Goal: Information Seeking & Learning: Learn about a topic

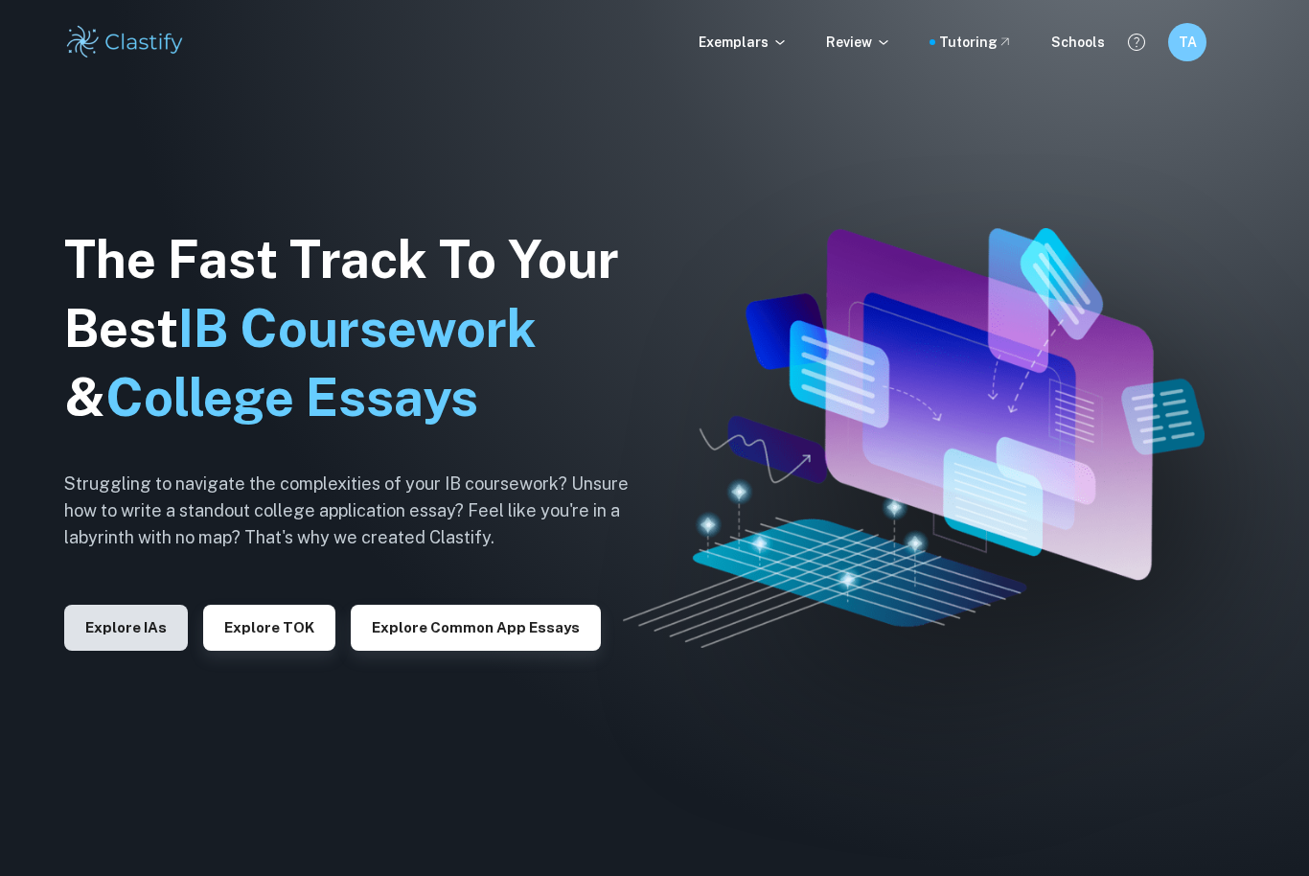
click at [102, 651] on button "Explore IAs" at bounding box center [126, 628] width 124 height 46
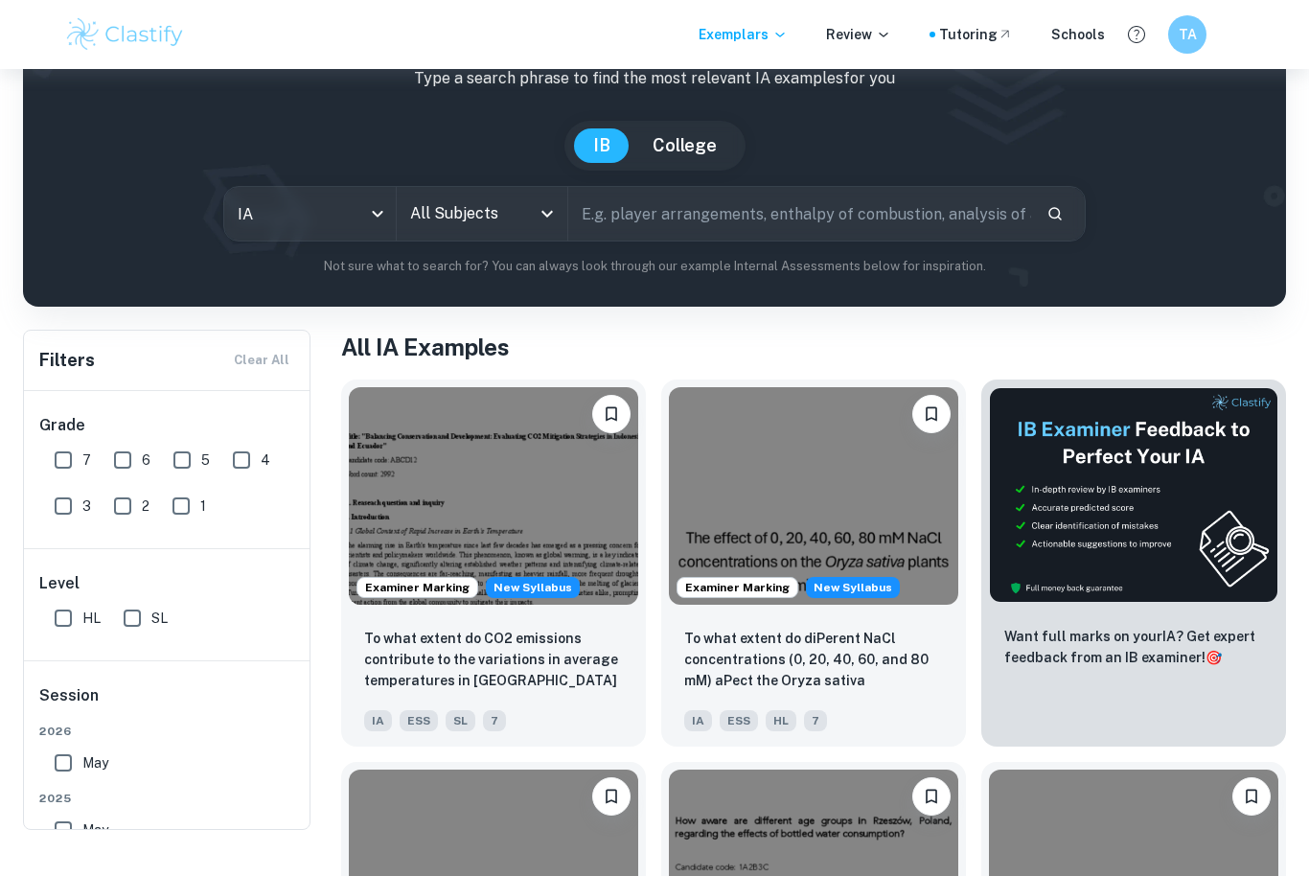
scroll to position [86, 0]
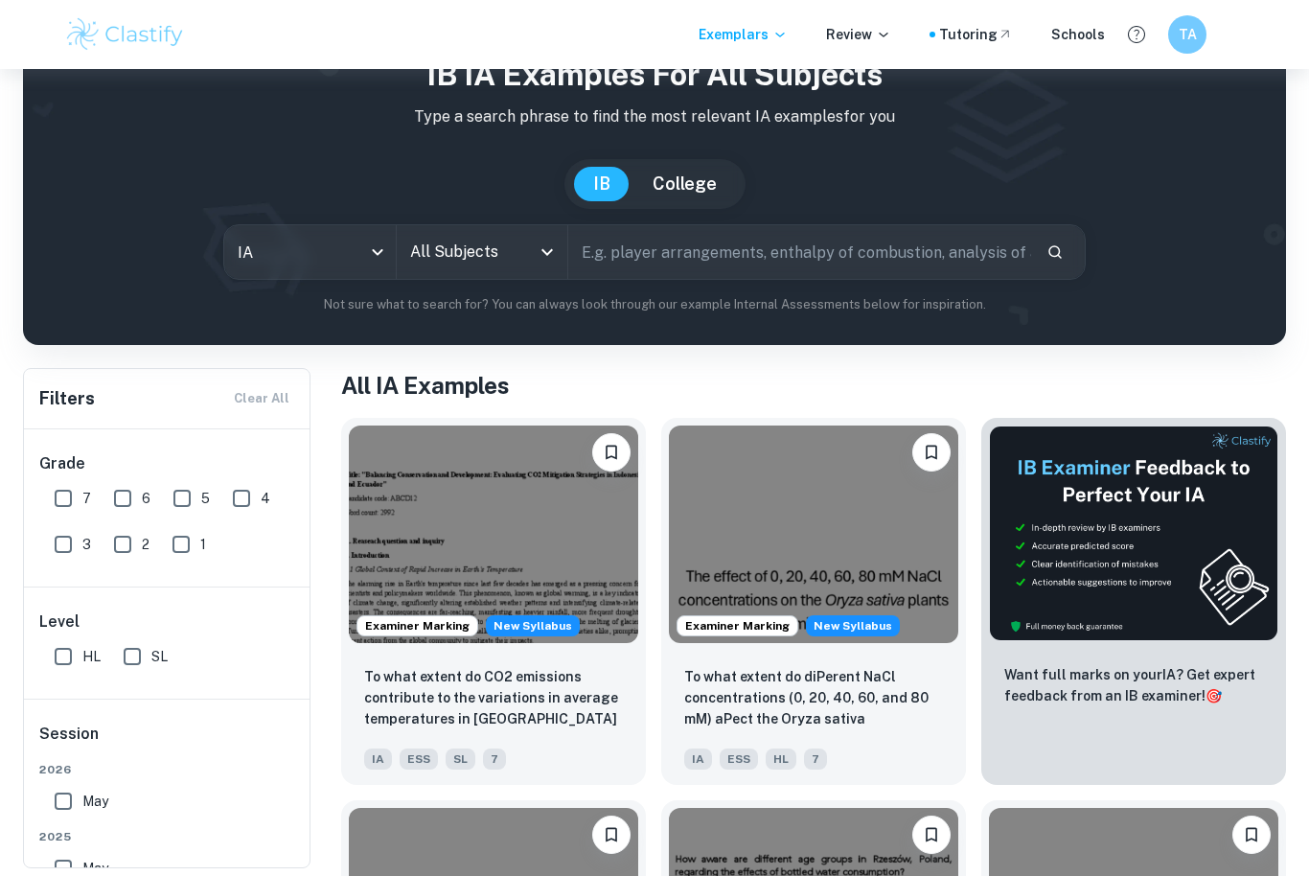
click at [529, 239] on input "All Subjects" at bounding box center [468, 252] width 126 height 36
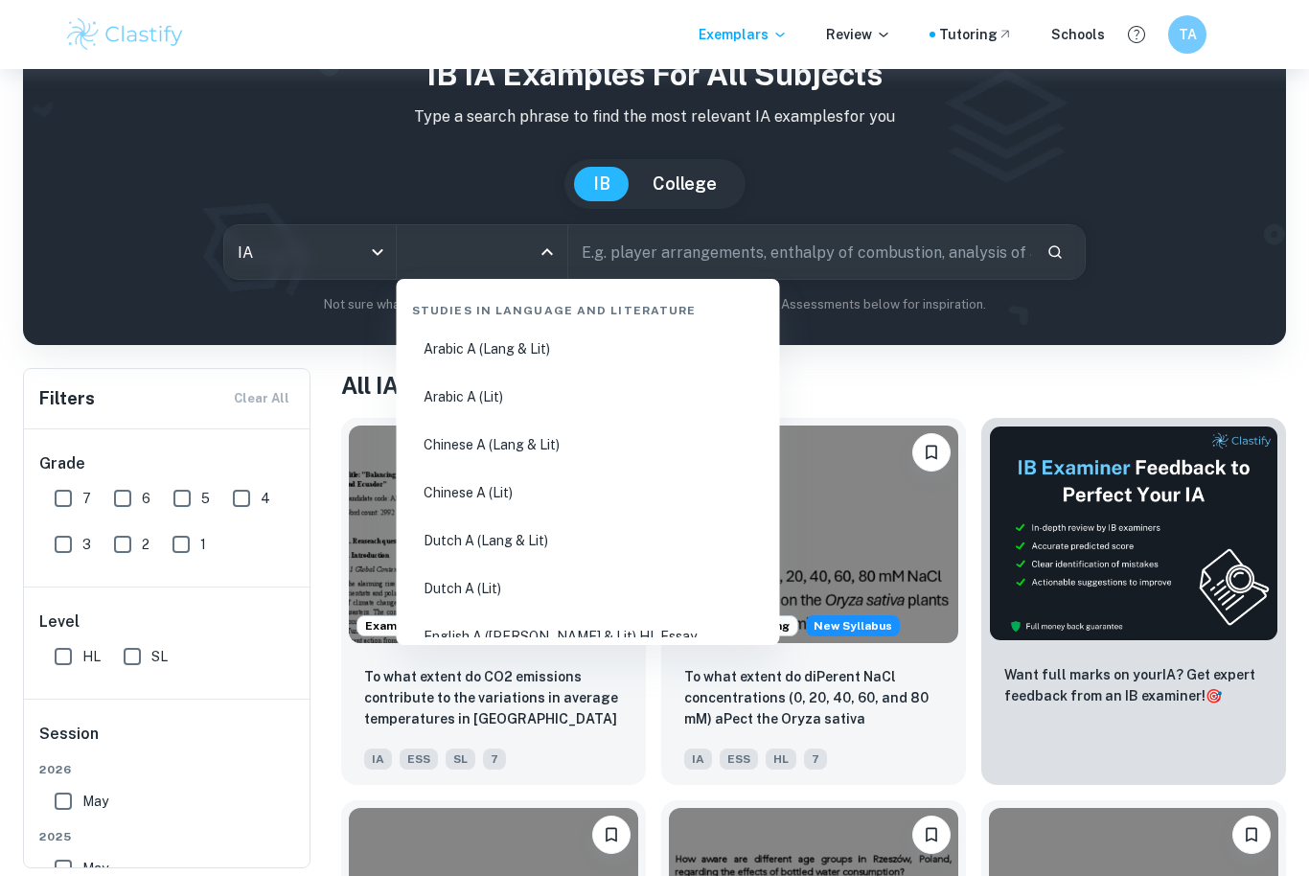
scroll to position [85, 0]
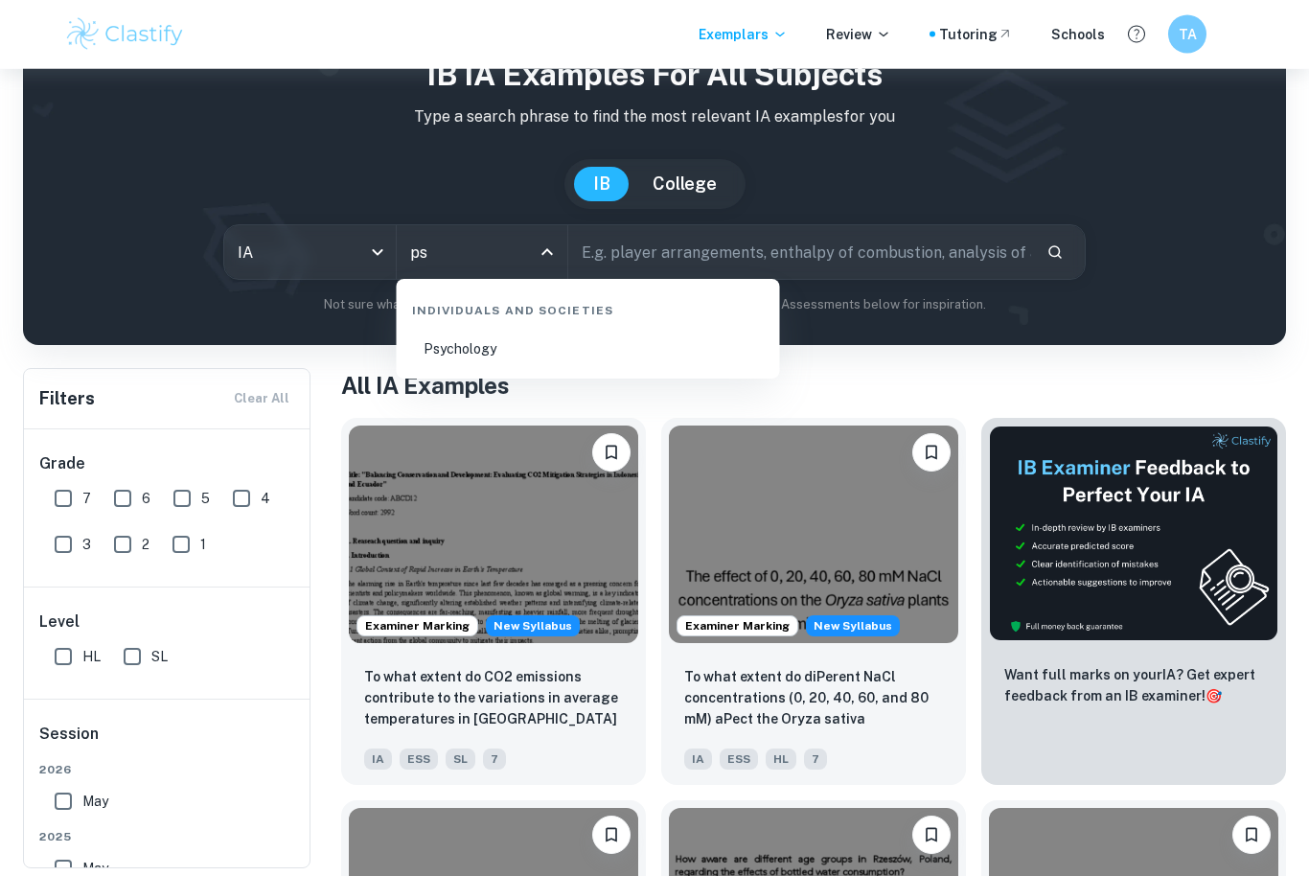
click at [499, 349] on li "Psychology" at bounding box center [589, 350] width 368 height 44
type input "Psychology"
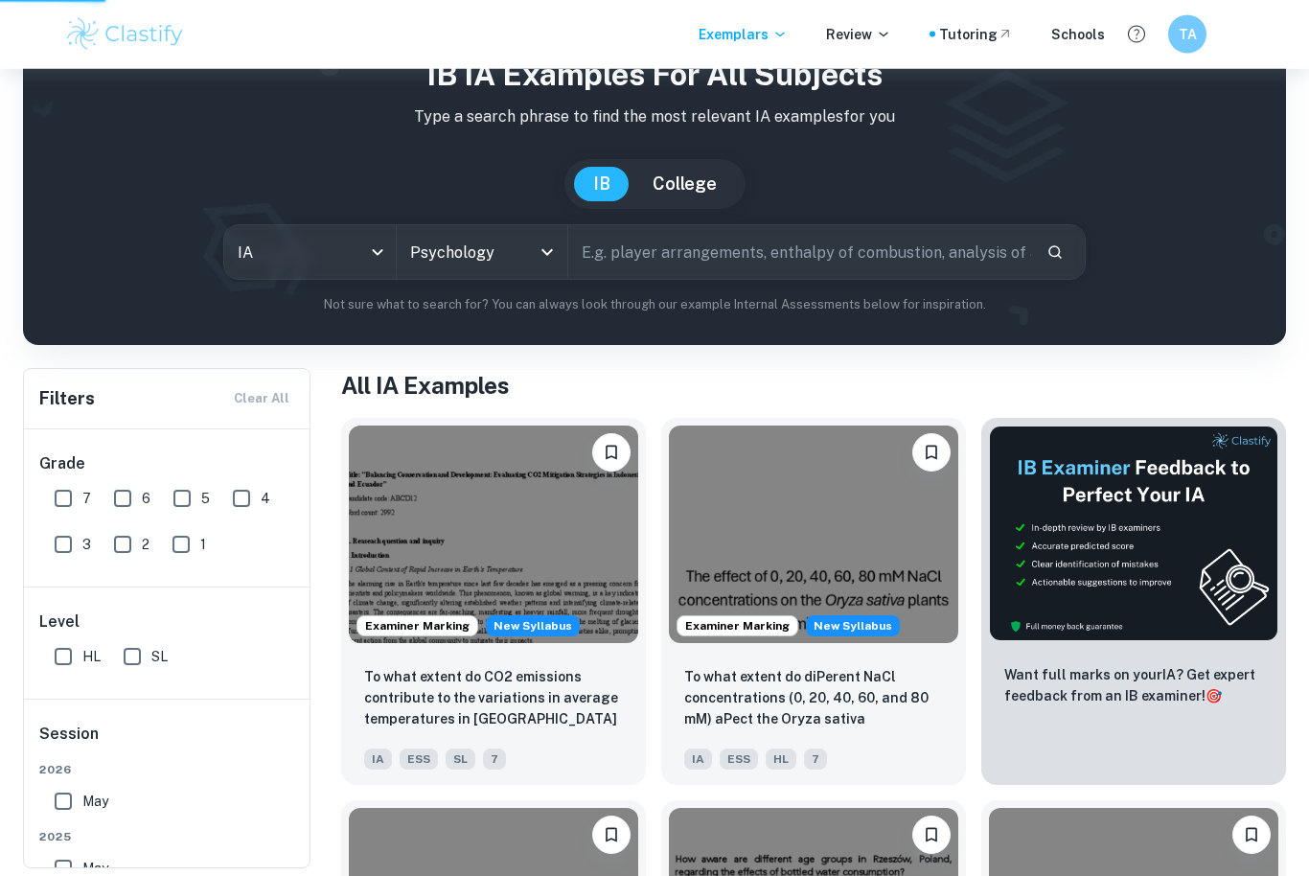
click at [803, 263] on input "text" at bounding box center [799, 253] width 463 height 54
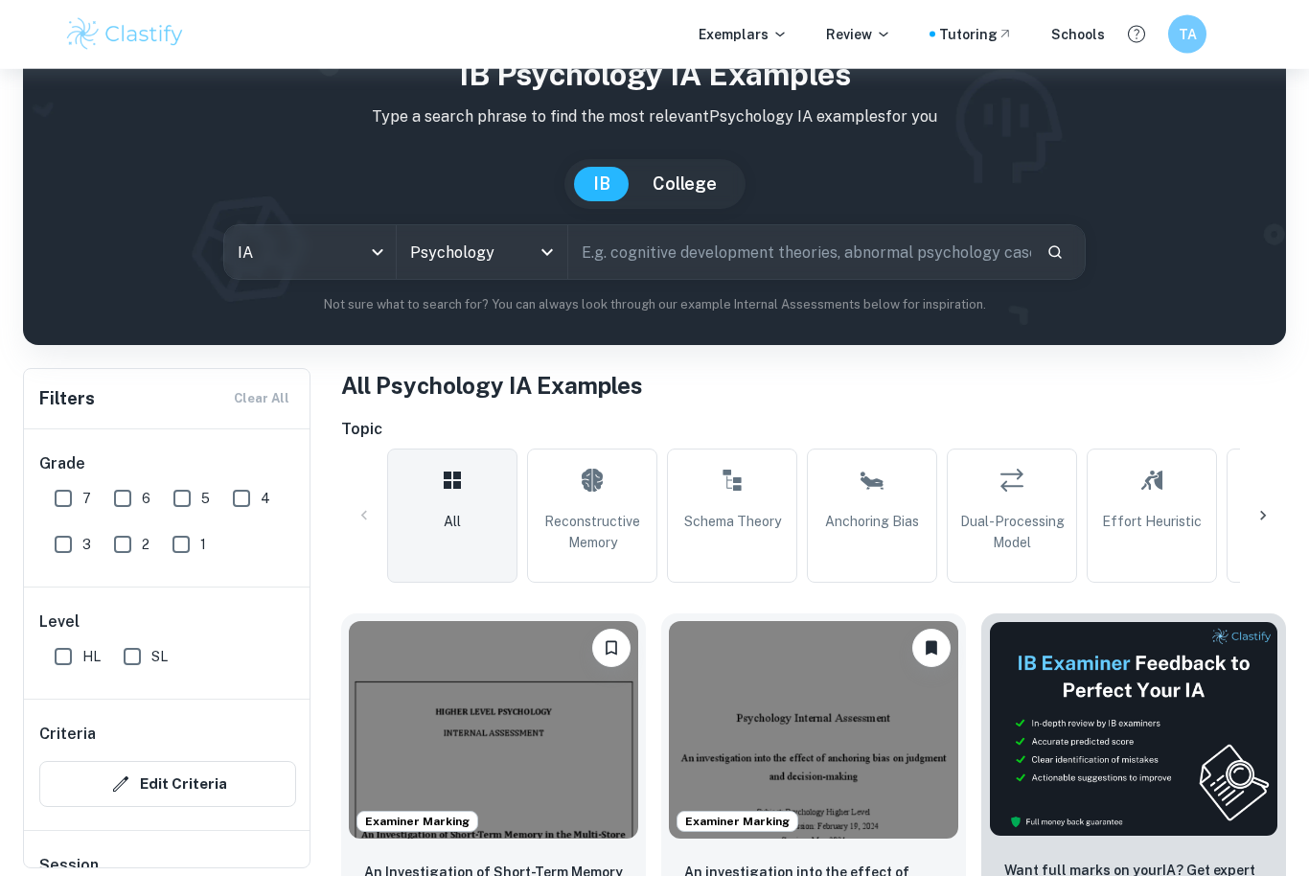
scroll to position [86, 0]
click at [851, 522] on span "Anchoring Bias" at bounding box center [872, 521] width 94 height 21
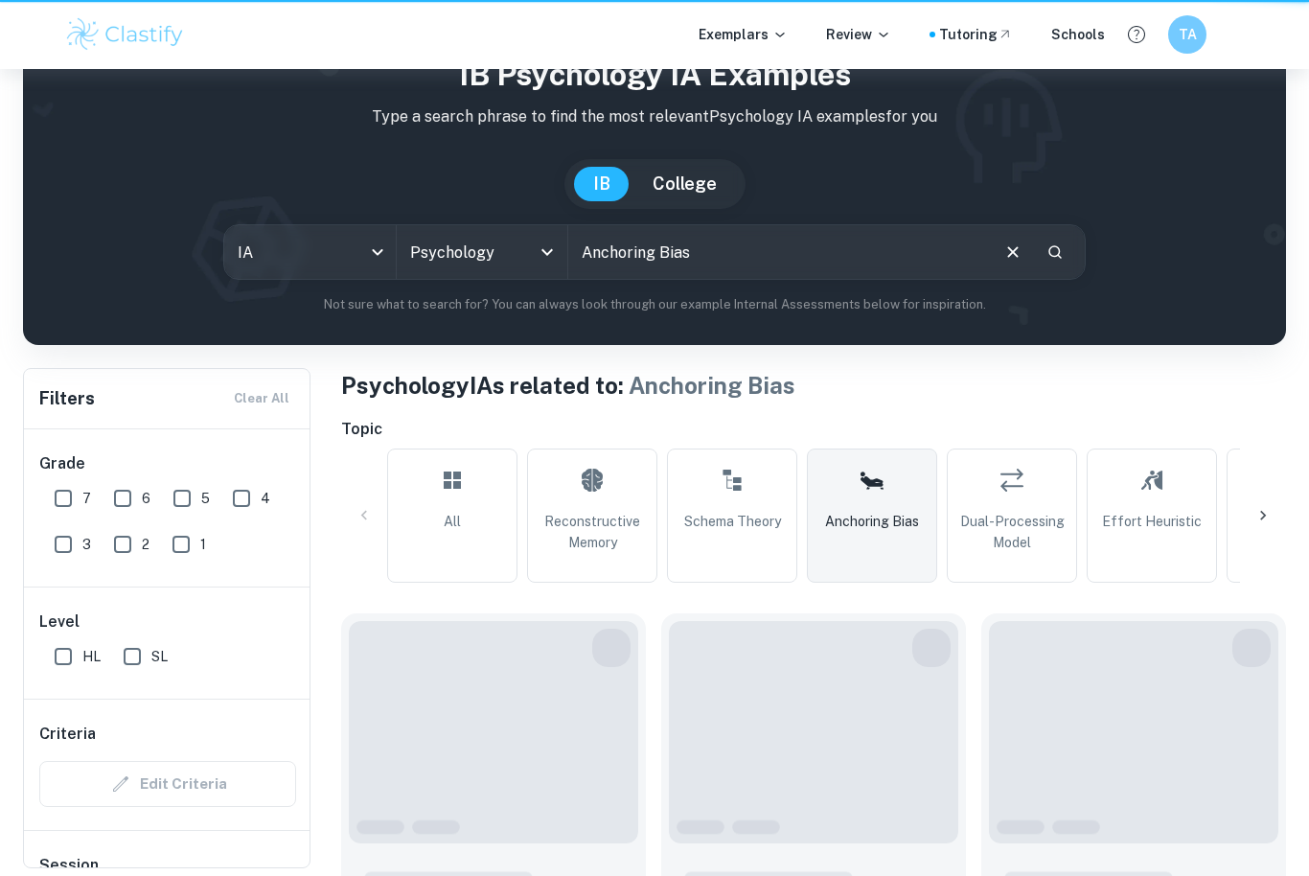
type input "Anchoring Bias"
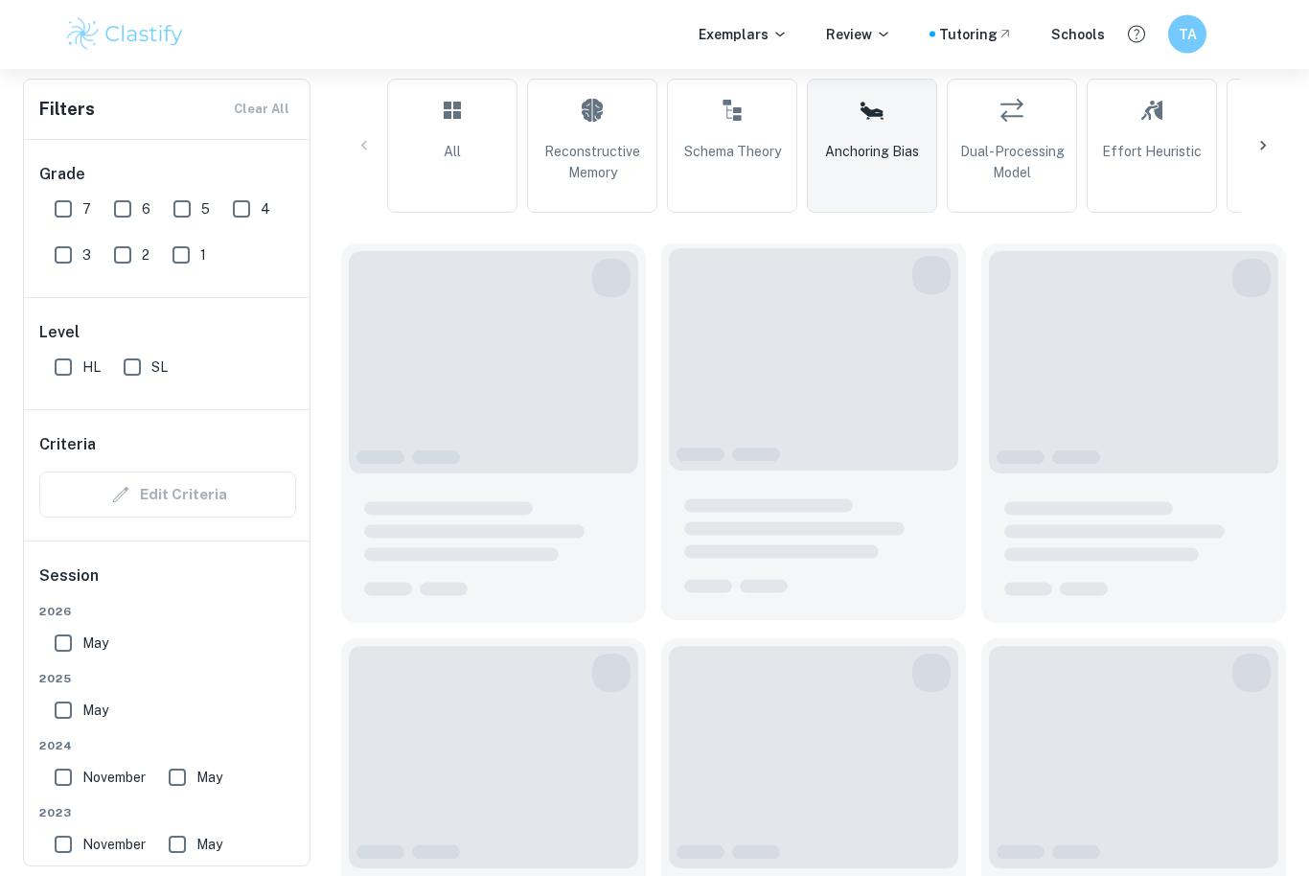
scroll to position [380, 0]
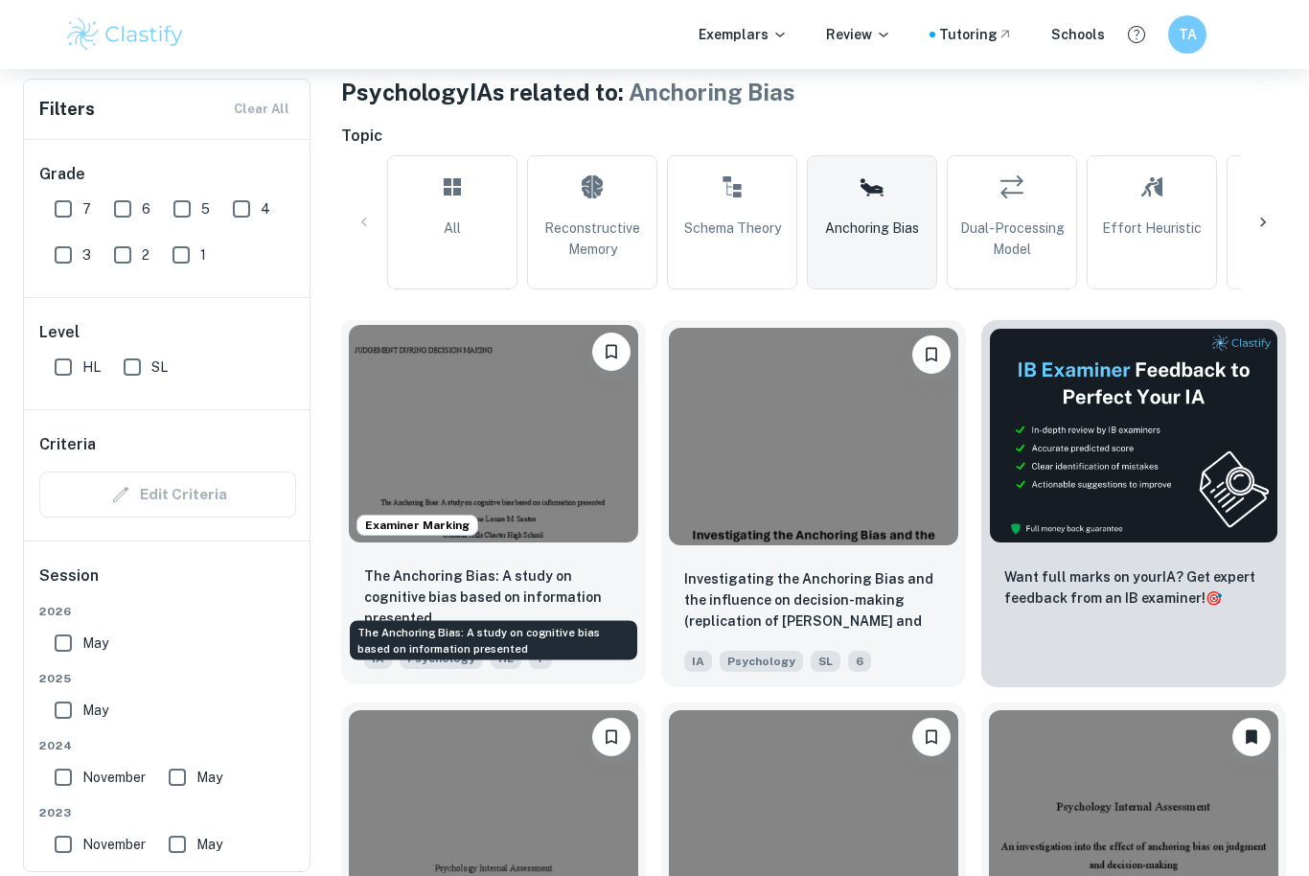
click at [588, 591] on p "The Anchoring Bias: A study on cognitive bias based on information presented" at bounding box center [493, 597] width 259 height 63
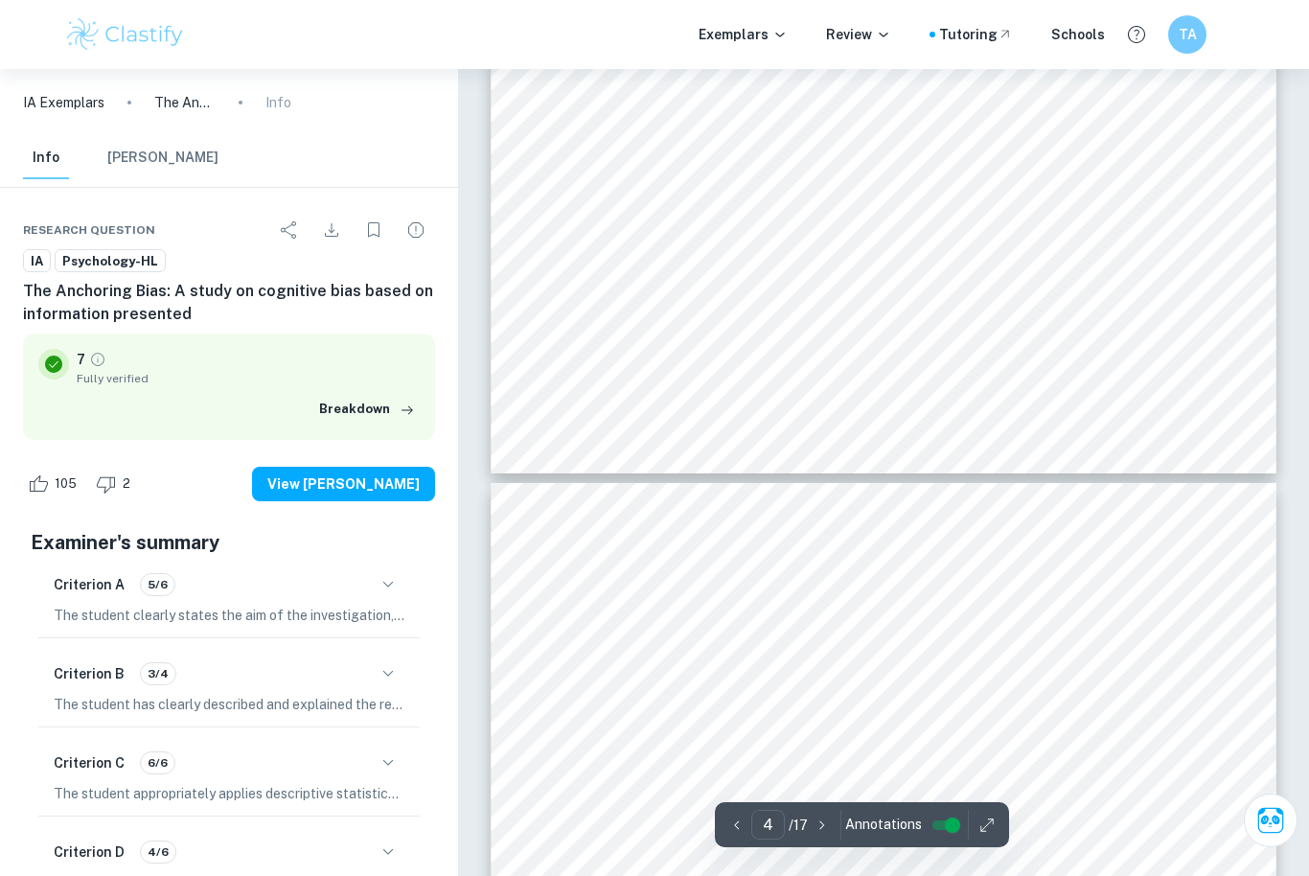
scroll to position [3008, 0]
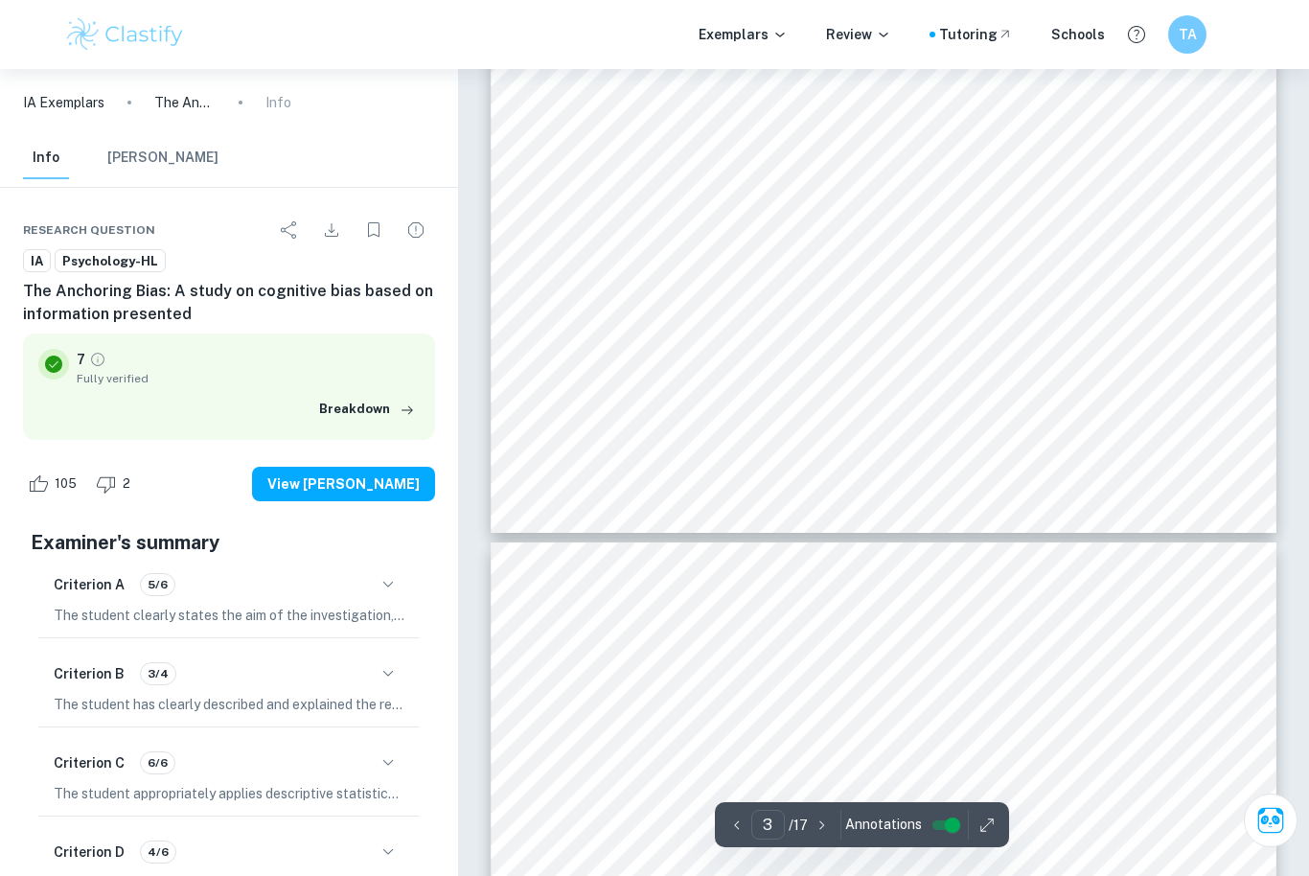
type input "4"
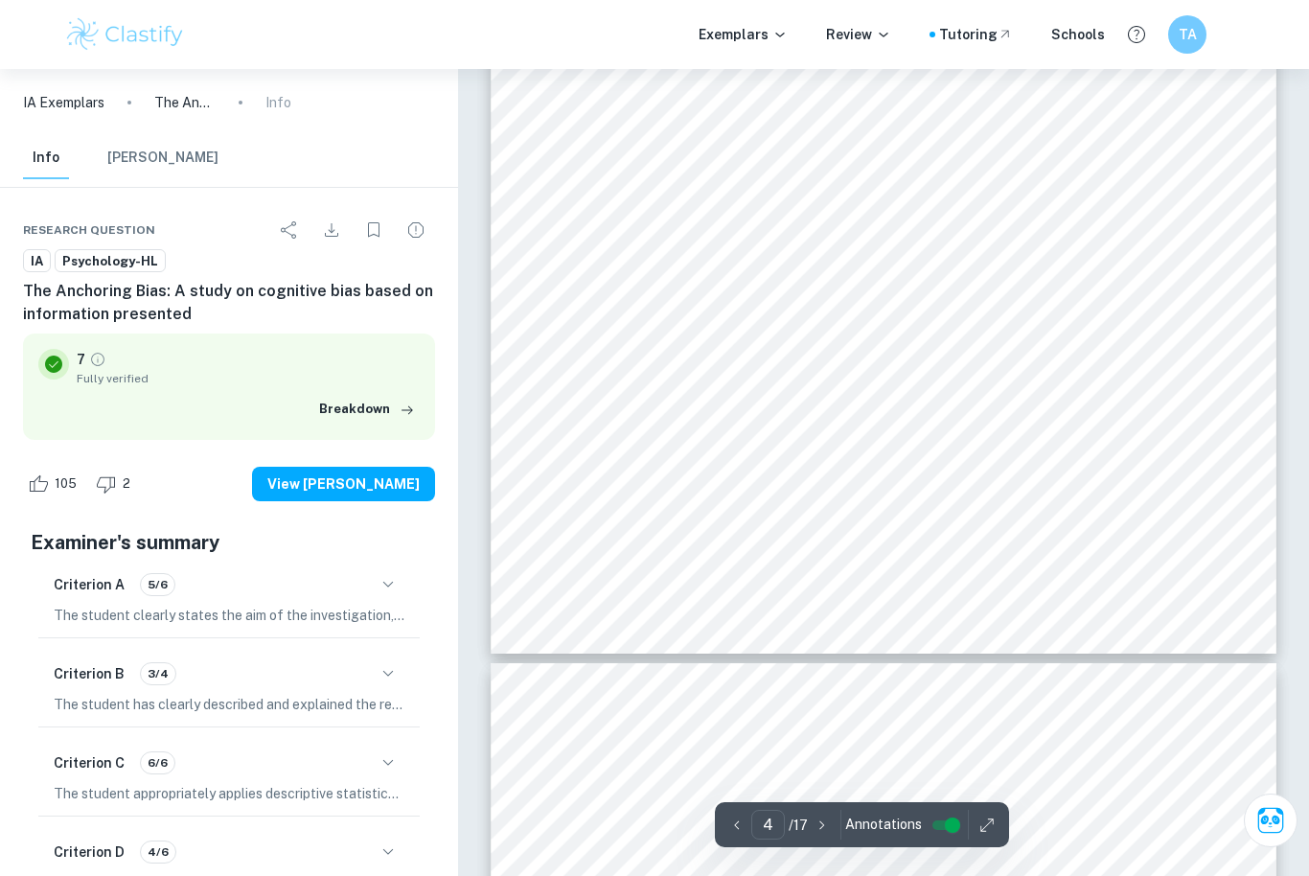
scroll to position [3661, 0]
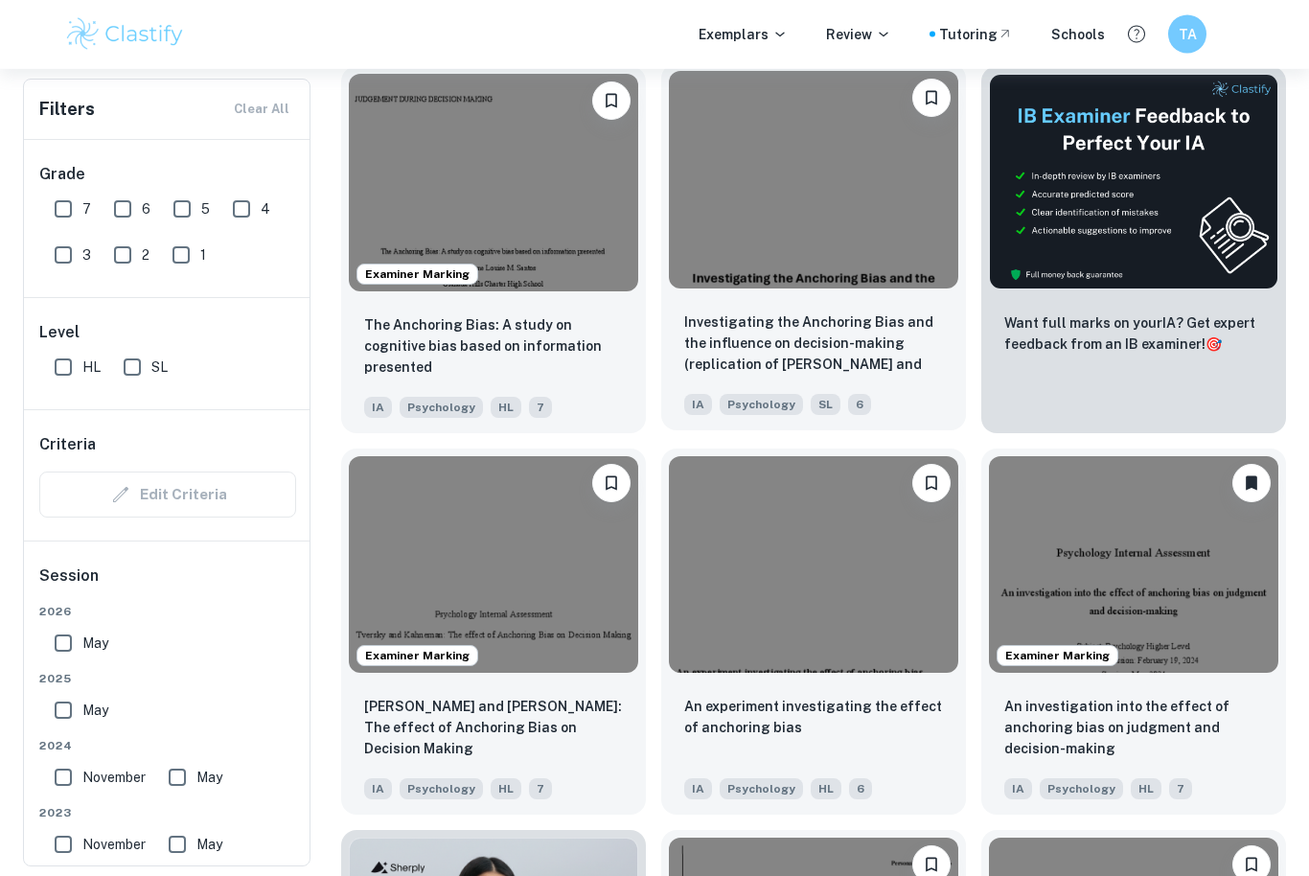
scroll to position [634, 0]
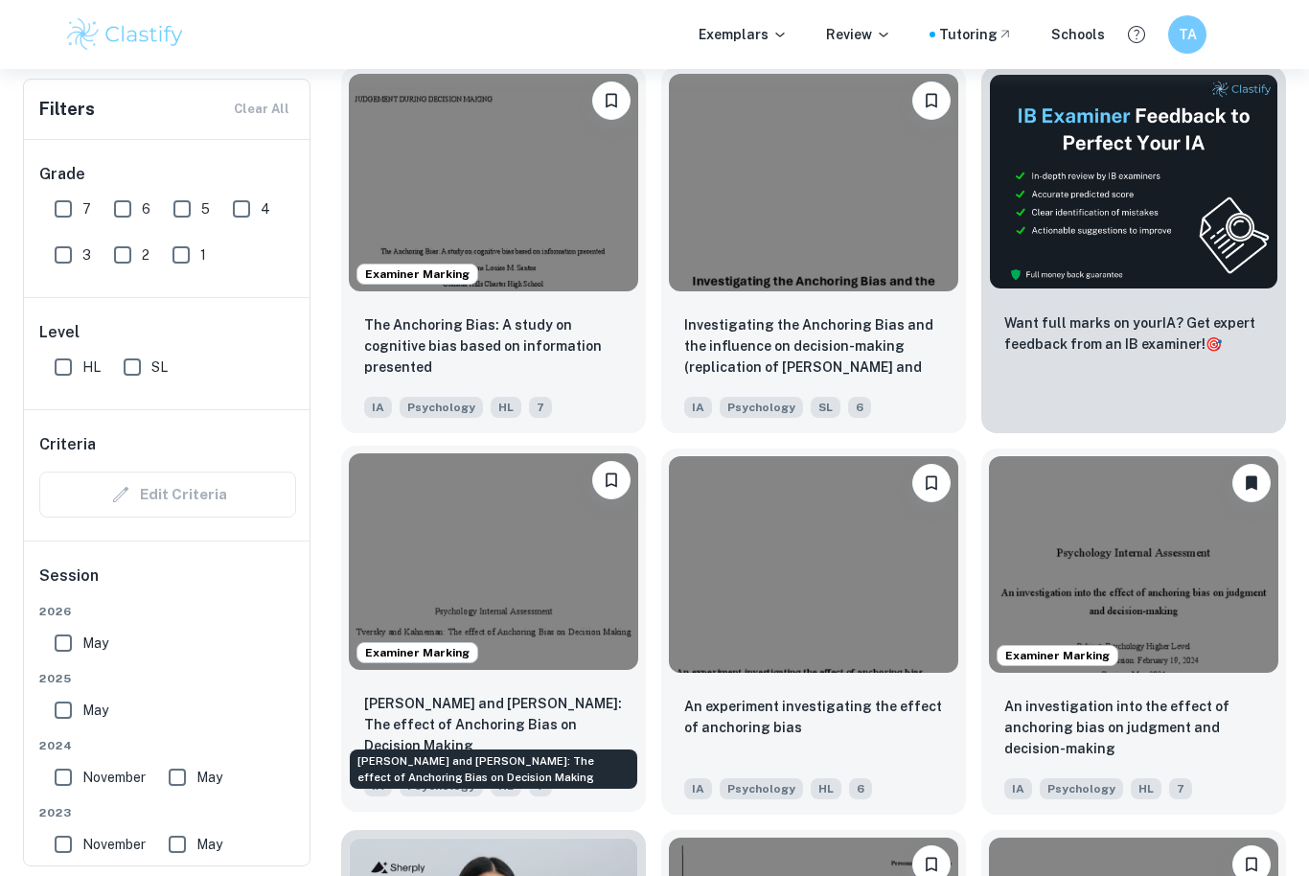
click at [442, 703] on p "[PERSON_NAME] and [PERSON_NAME]: The effect of Anchoring Bias on Decision Making" at bounding box center [493, 724] width 259 height 63
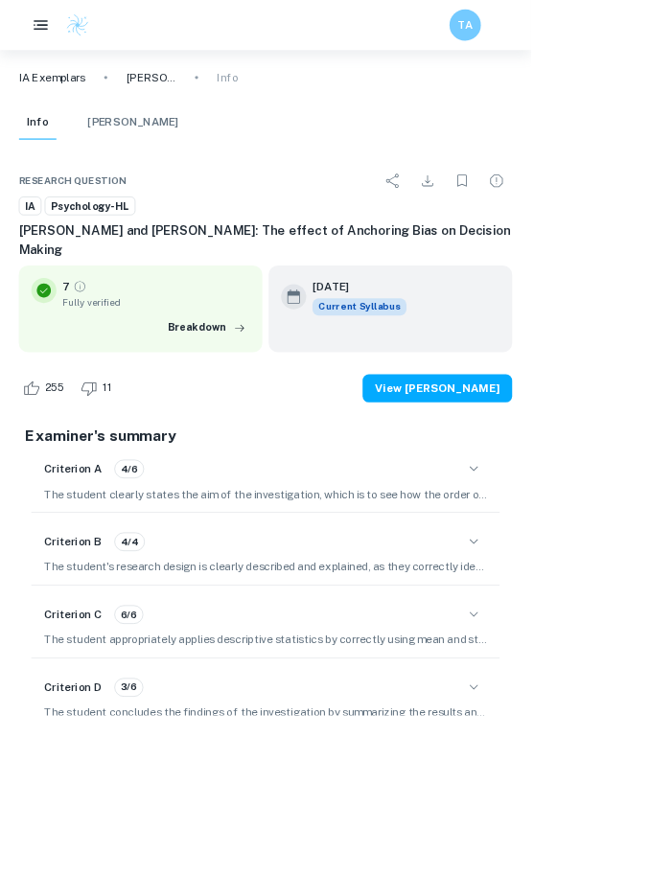
scroll to position [2097, 0]
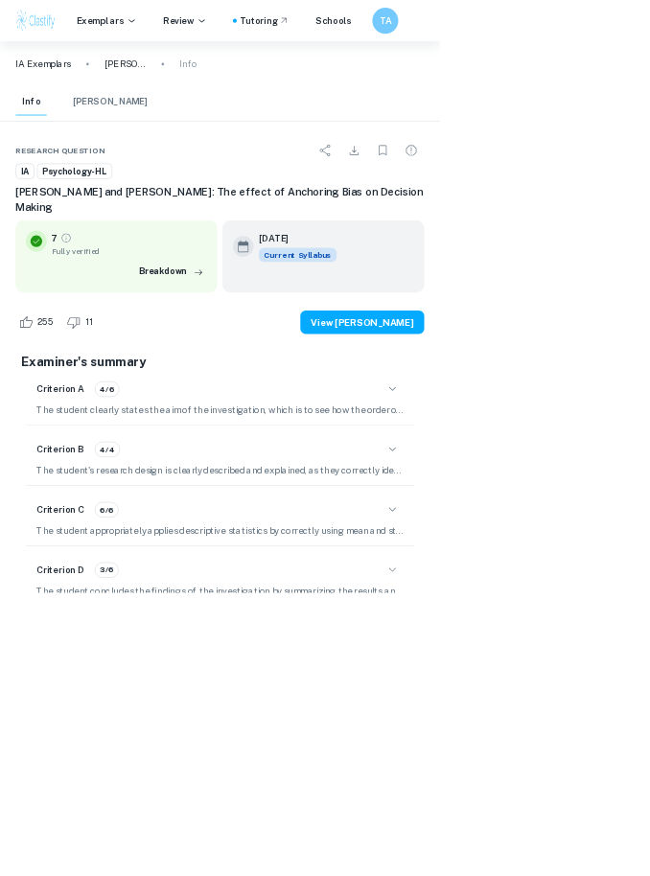
type input "3"
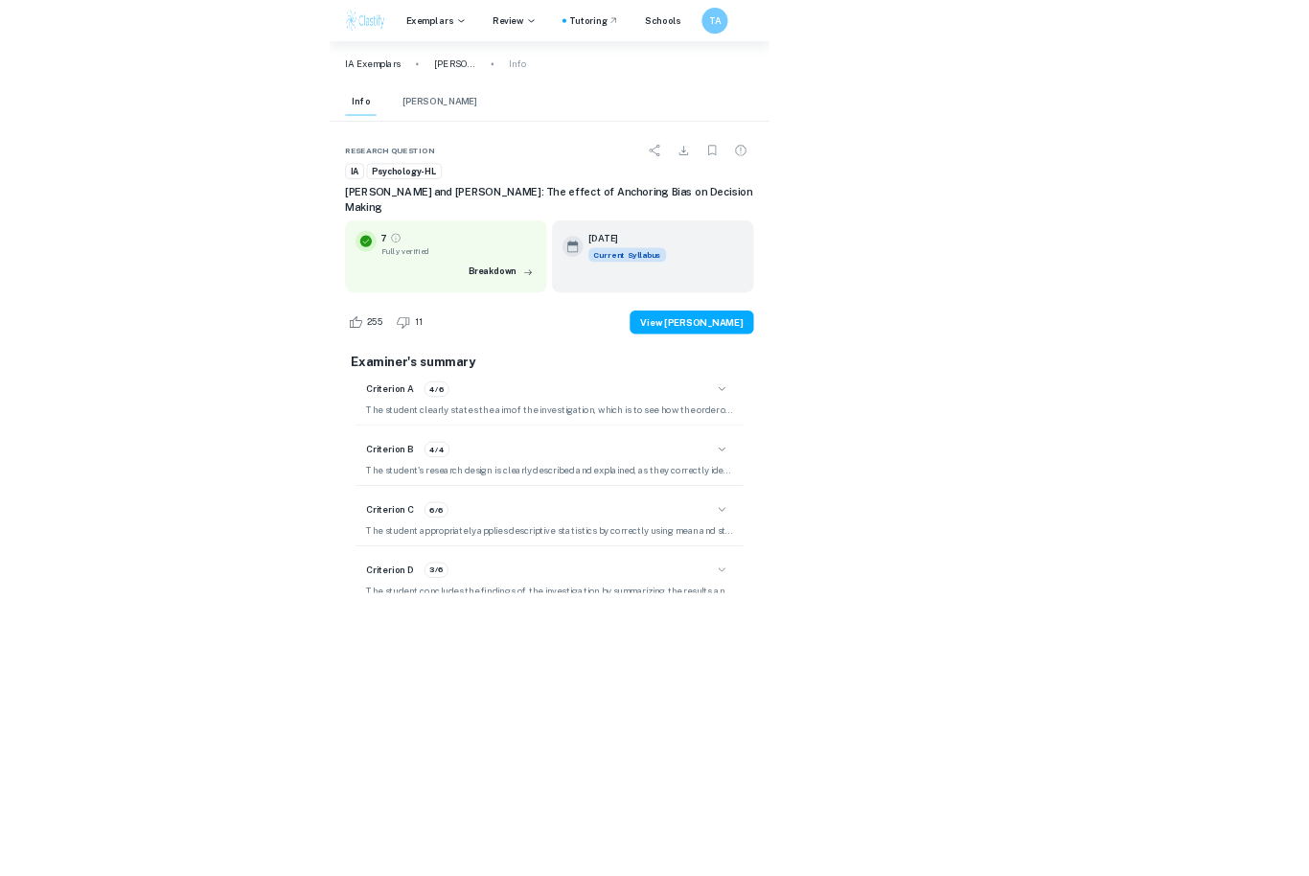
scroll to position [2341, 0]
